Goal: Task Accomplishment & Management: Use online tool/utility

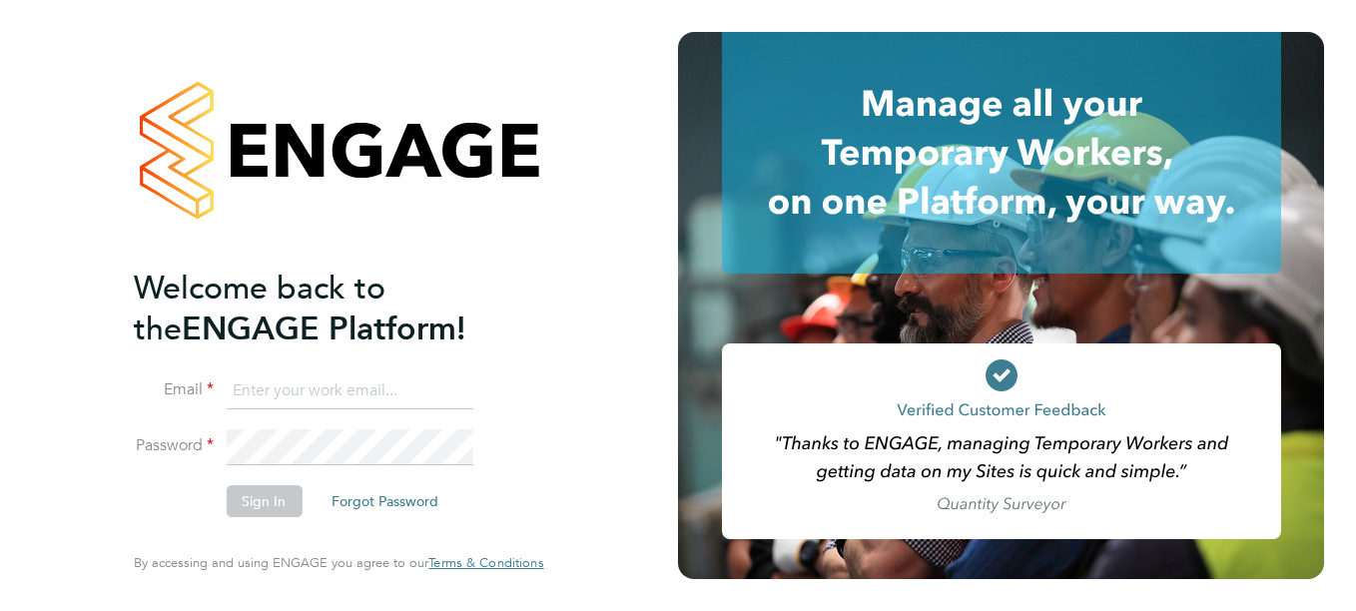
type input "laura.kelly@justice.gov.uk"
click at [261, 500] on button "Sign In" at bounding box center [264, 501] width 76 height 32
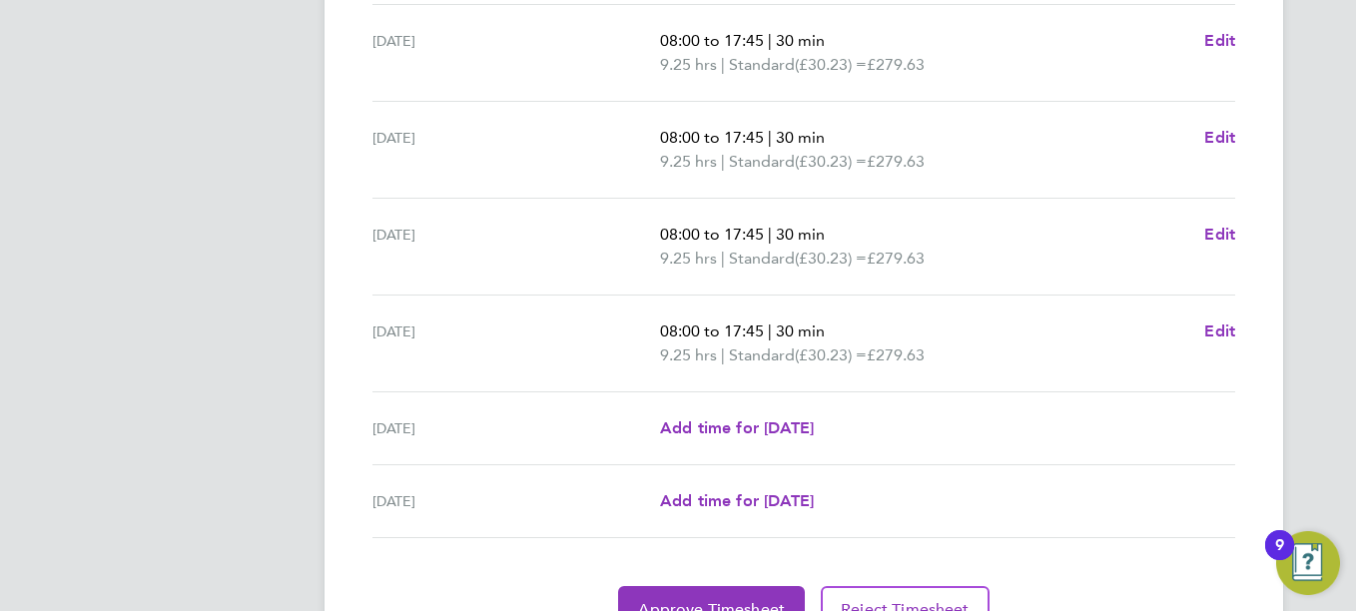
scroll to position [808, 0]
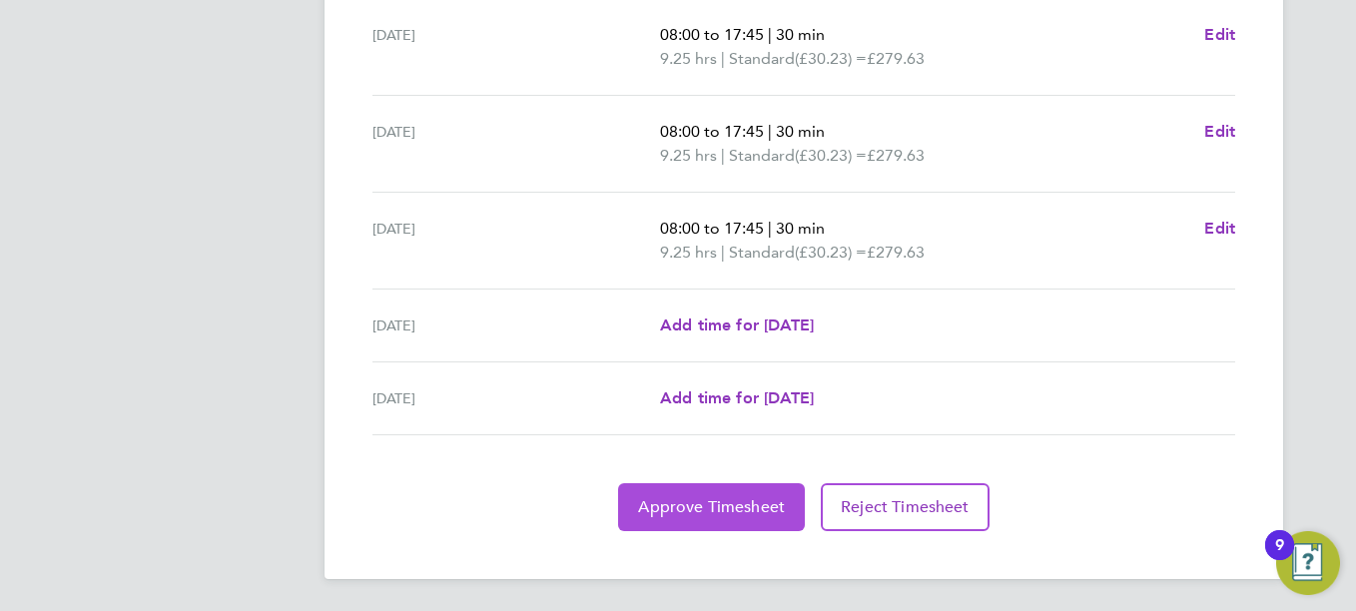
click at [714, 515] on span "Approve Timesheet" at bounding box center [711, 507] width 147 height 20
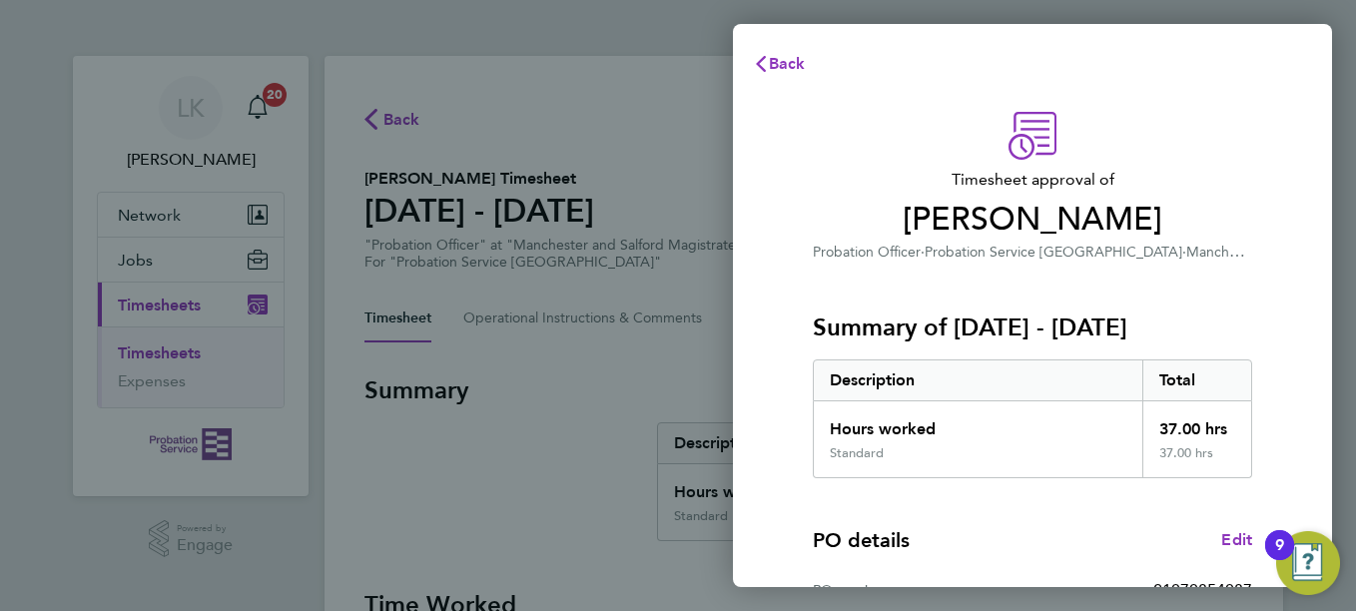
scroll to position [346, 0]
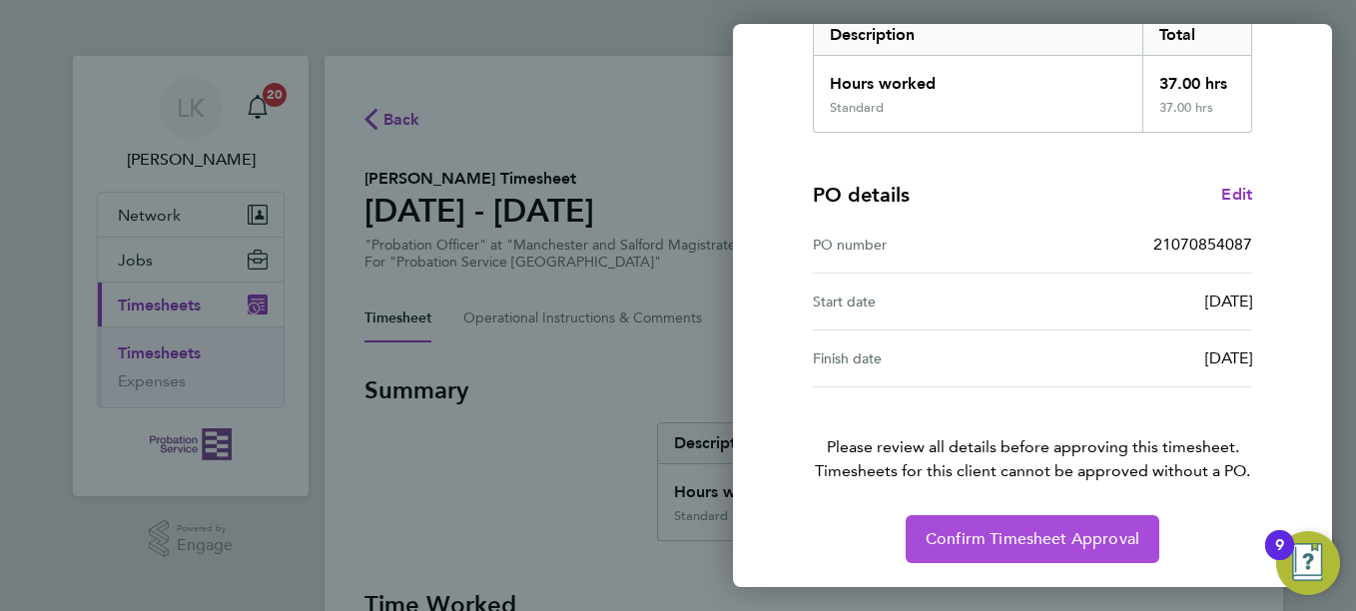
click at [986, 544] on span "Confirm Timesheet Approval" at bounding box center [1033, 539] width 214 height 20
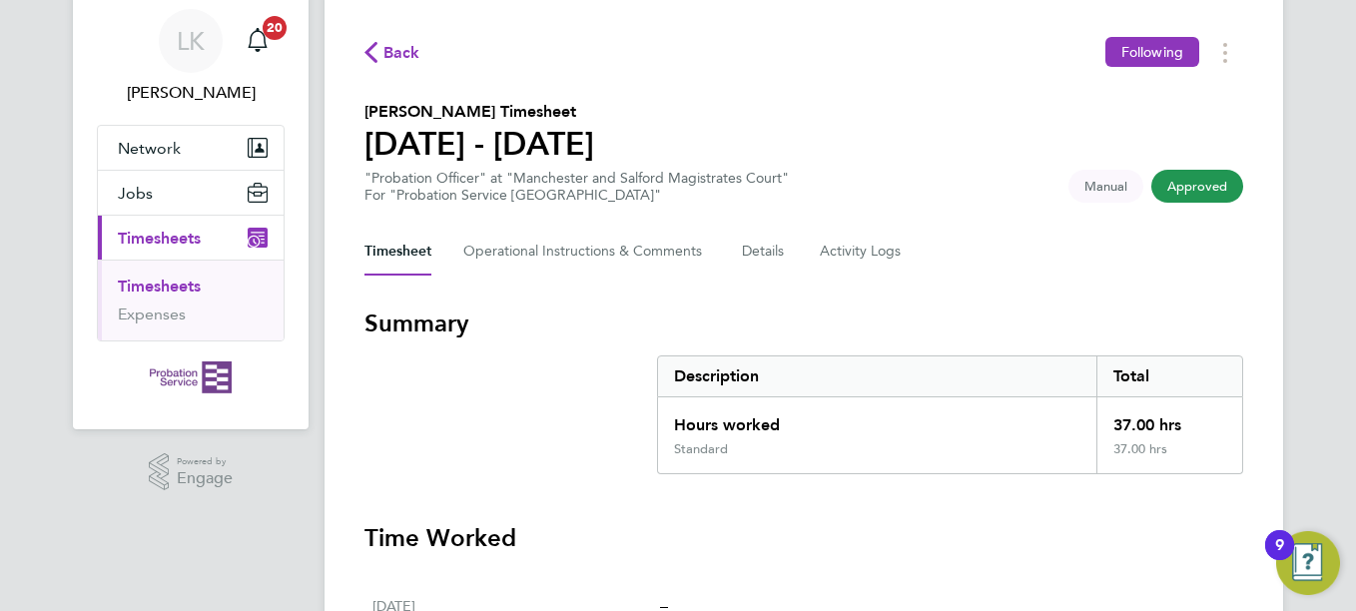
scroll to position [13, 0]
